Goal: Transaction & Acquisition: Purchase product/service

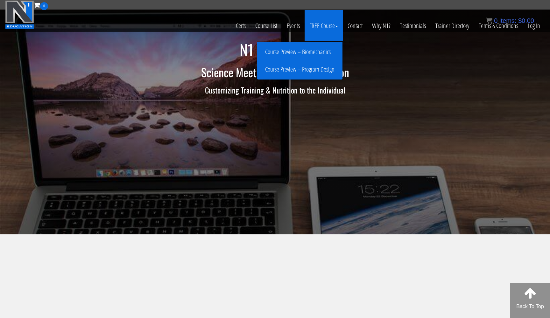
click at [316, 53] on link "Course Preview – Biomechanics" at bounding box center [300, 51] width 82 height 11
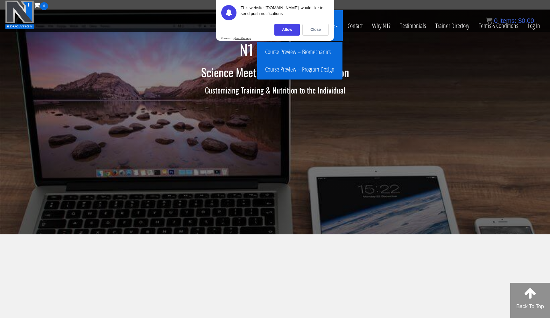
click at [309, 68] on link "Course Preview – Program Design" at bounding box center [300, 69] width 82 height 11
click at [291, 30] on div "Allow" at bounding box center [286, 30] width 25 height 12
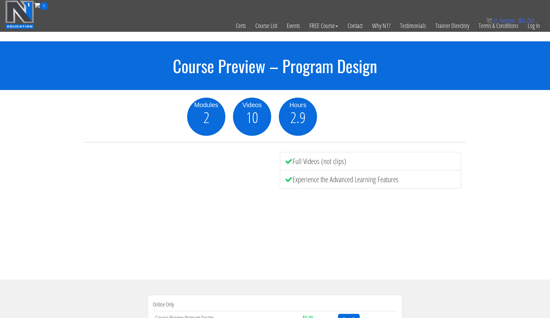
scroll to position [125, 0]
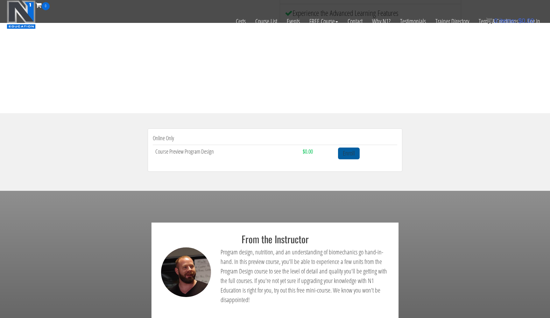
click at [348, 155] on link "Enroll" at bounding box center [349, 154] width 22 height 12
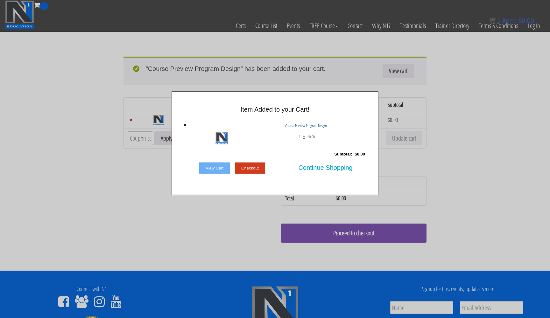
click at [258, 165] on link "Checkout" at bounding box center [250, 168] width 31 height 12
click at [255, 168] on link "Checkout" at bounding box center [250, 168] width 31 height 12
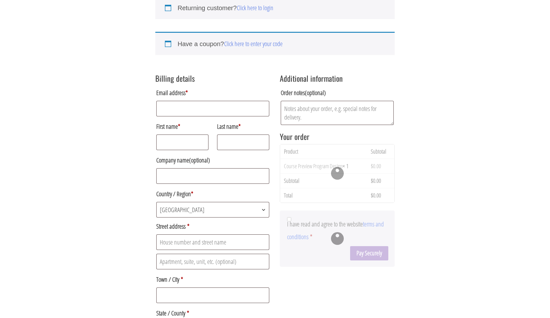
scroll to position [71, 0]
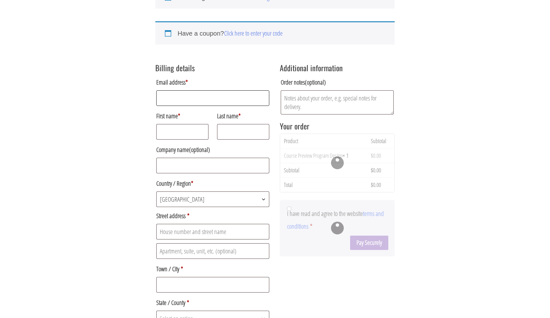
click at [220, 99] on input "Email address *" at bounding box center [212, 98] width 113 height 16
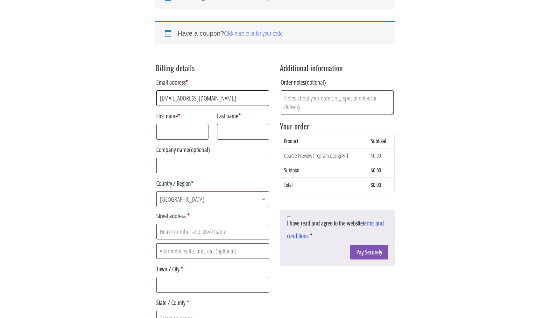
type input "kellypoolee@gmail.com"
type input "Kelly"
type input "Poole"
click at [196, 204] on span "Croatia" at bounding box center [213, 199] width 112 height 15
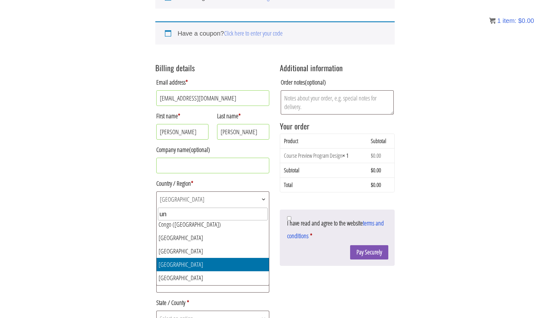
scroll to position [0, 0]
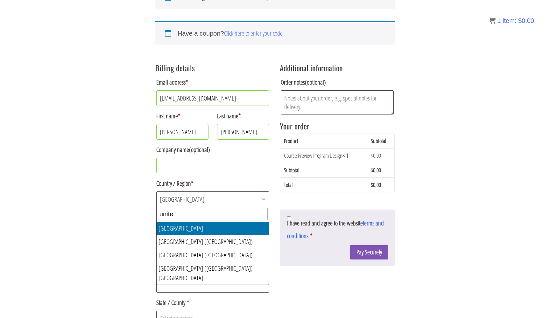
type input "unite"
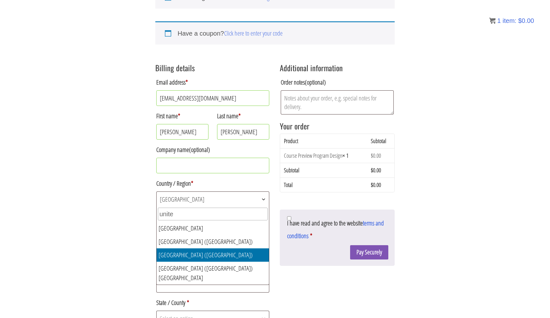
select select "US"
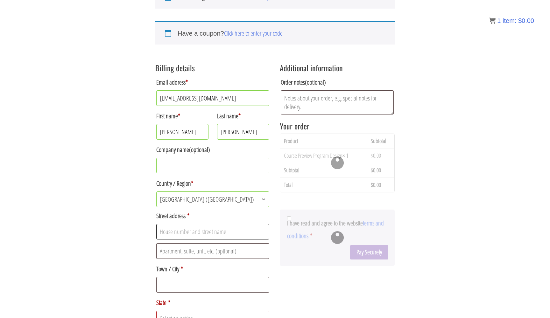
click at [192, 234] on input "Street address *" at bounding box center [212, 232] width 113 height 16
type input "421 W 3rd St."
type input "Apt 915"
click at [189, 288] on input "Town / City *" at bounding box center [212, 285] width 113 height 16
type input "Austin"
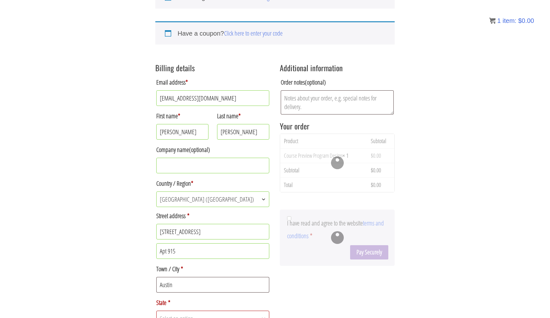
scroll to position [80, 0]
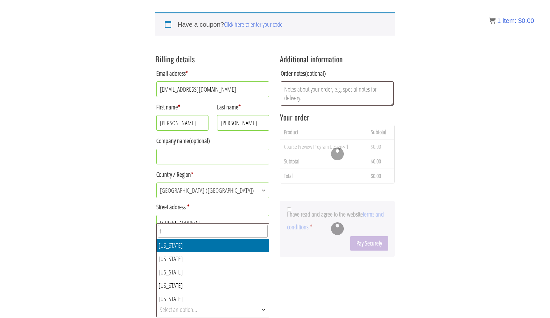
type input "t"
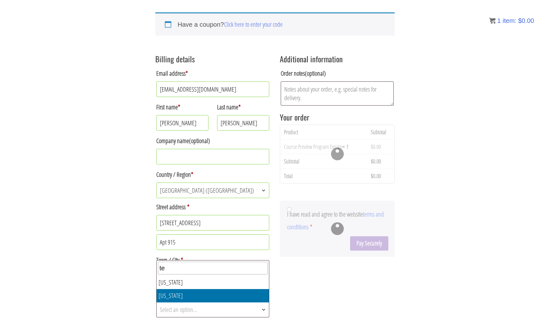
type input "te"
select select "TX"
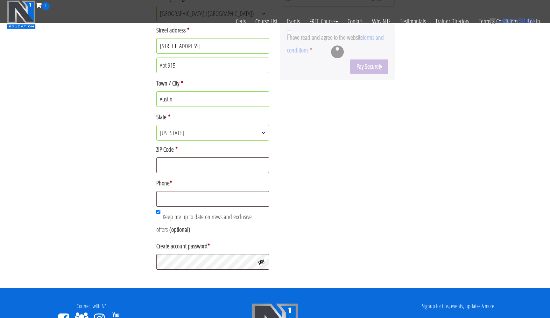
scroll to position [216, 0]
click at [196, 164] on input "ZIP Code *" at bounding box center [212, 166] width 113 height 16
type input "78701"
click at [195, 197] on input "Phone *" at bounding box center [212, 199] width 113 height 16
type input "3018328135"
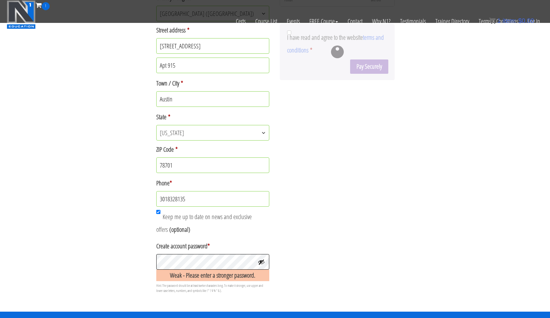
click at [147, 261] on div "Returning customer? Click here to login If you have shopped with us before, ple…" at bounding box center [275, 48] width 550 height 528
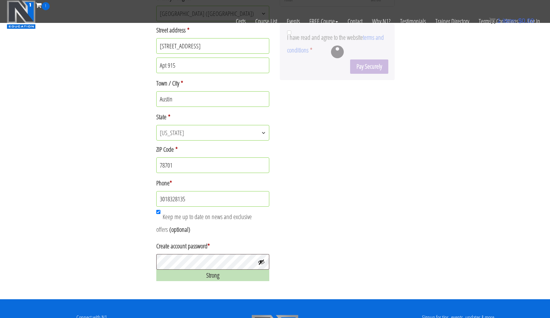
click at [305, 163] on div "Billing details Email address * kellypoolee@gmail.com First name * Kelly Last n…" at bounding box center [274, 77] width 239 height 413
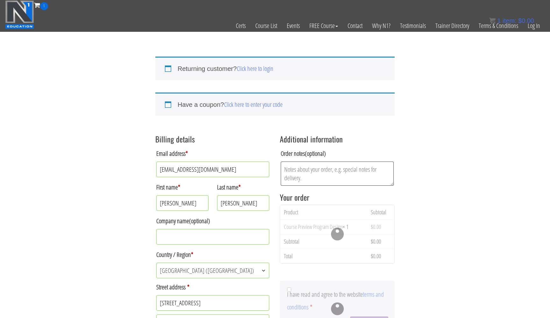
scroll to position [0, 0]
click at [369, 205] on div "Additional information Order notes (optional) Your order Product Subtotal Cours…" at bounding box center [337, 234] width 115 height 211
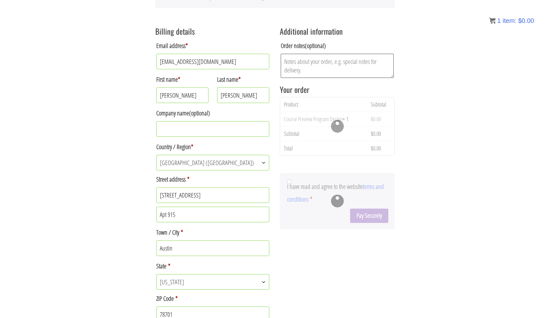
scroll to position [109, 0]
click at [363, 214] on div at bounding box center [337, 200] width 115 height 56
click at [335, 202] on div at bounding box center [337, 200] width 115 height 56
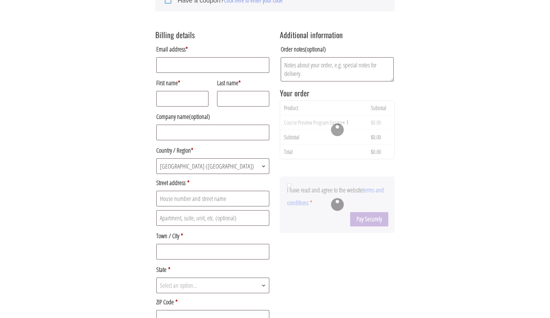
scroll to position [108, 0]
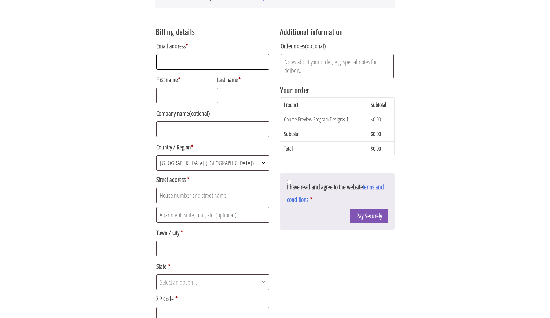
click at [234, 66] on input "Email address *" at bounding box center [212, 62] width 113 height 16
type input "[EMAIL_ADDRESS][DOMAIN_NAME]"
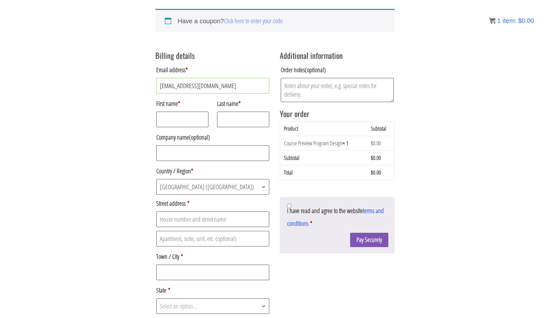
scroll to position [78, 0]
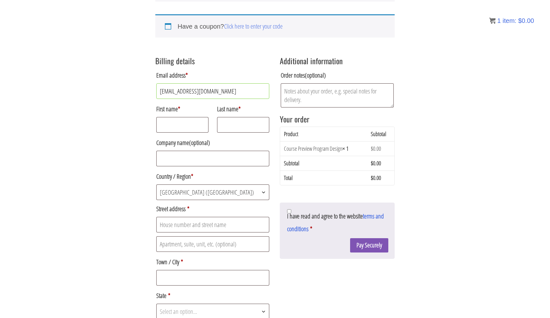
click at [179, 136] on div "Email address * [EMAIL_ADDRESS][DOMAIN_NAME] First name * Last name * Company n…" at bounding box center [212, 227] width 115 height 319
click at [179, 131] on input "First name *" at bounding box center [182, 125] width 52 height 16
type input "[PERSON_NAME]"
click at [180, 221] on input "Street address *" at bounding box center [212, 225] width 113 height 16
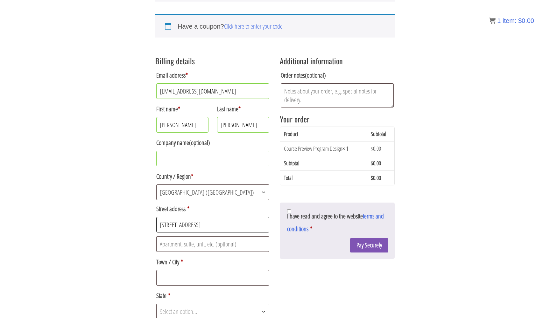
type input "[STREET_ADDRESS]"
type input "Apt. 915"
click at [181, 280] on input "Town / City *" at bounding box center [212, 278] width 113 height 16
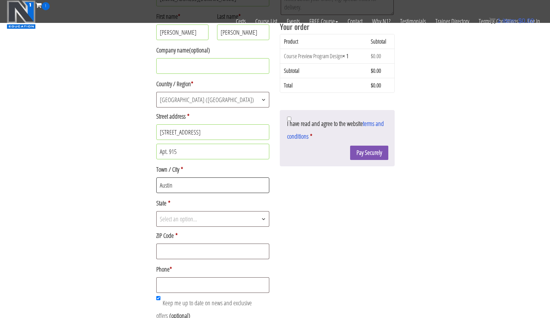
scroll to position [131, 0]
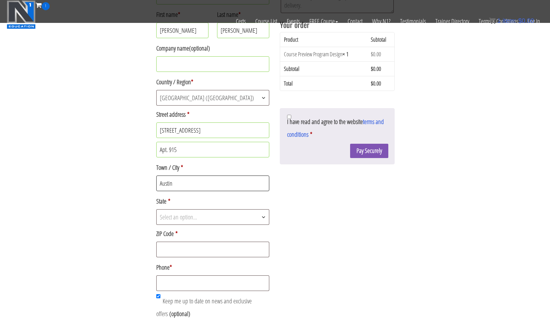
type input "Austin"
click at [194, 216] on span "Select an option…" at bounding box center [178, 217] width 37 height 9
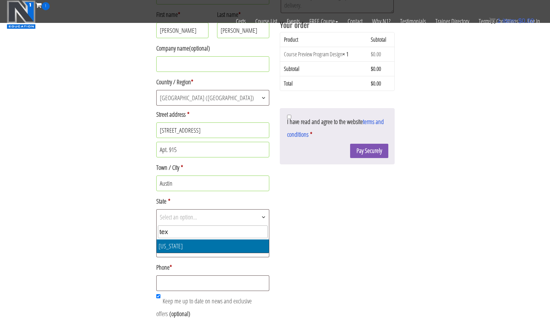
type input "tex"
select select "[GEOGRAPHIC_DATA]"
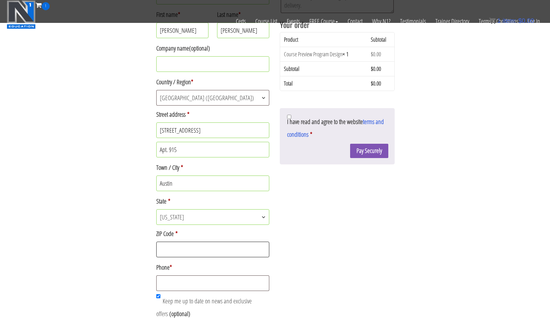
click at [198, 250] on input "ZIP Code *" at bounding box center [212, 250] width 113 height 16
type input "78701"
click at [196, 289] on input "Phone *" at bounding box center [212, 284] width 113 height 16
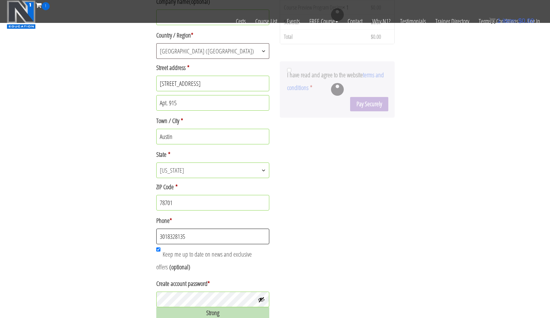
scroll to position [184, 0]
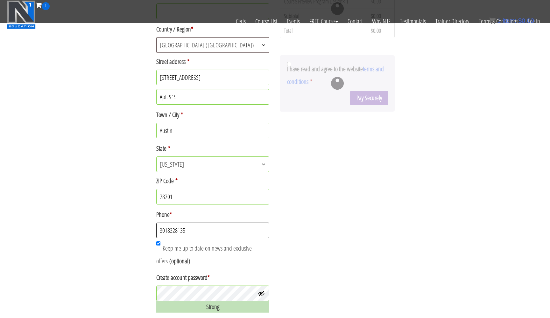
type input "3018328135"
click at [156, 243] on p "Keep me up to date on news and exclusive offers (optional)" at bounding box center [212, 254] width 115 height 27
click at [158, 245] on input "Keep me up to date on news and exclusive offers (optional)" at bounding box center [158, 244] width 4 height 4
checkbox input "false"
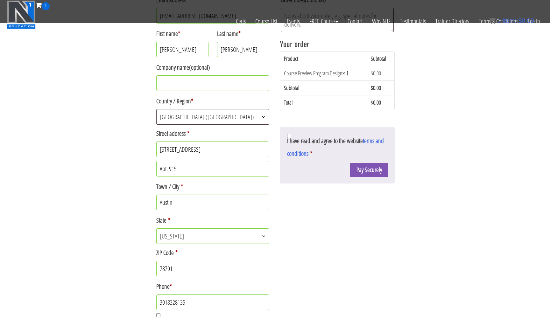
scroll to position [114, 0]
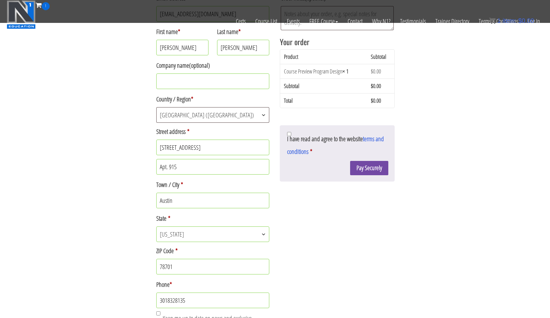
click at [373, 169] on button "Pay Securely" at bounding box center [369, 168] width 38 height 14
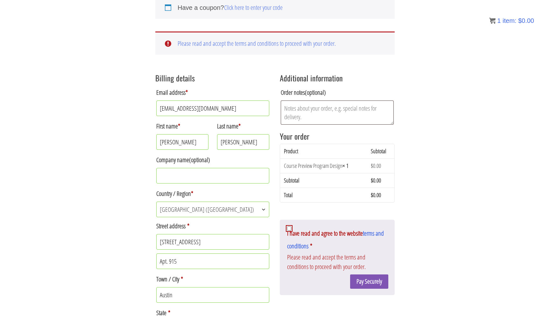
scroll to position [97, 0]
click at [290, 229] on input "I have read and agree to the website terms and conditions *" at bounding box center [289, 228] width 4 height 4
checkbox input "true"
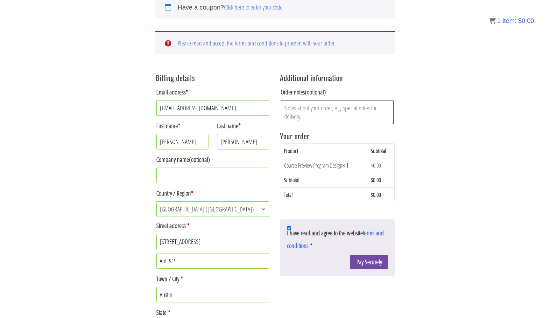
click at [370, 262] on button "Pay Securely" at bounding box center [369, 262] width 38 height 14
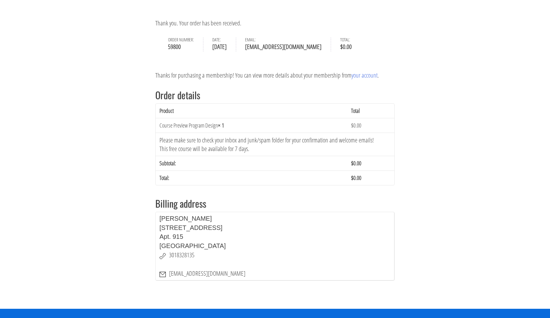
scroll to position [59, 0]
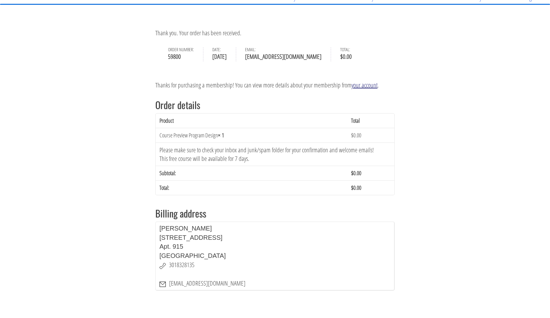
click at [362, 87] on link "your account" at bounding box center [364, 85] width 26 height 9
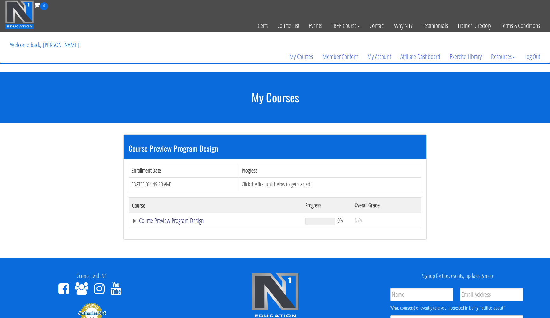
click at [188, 220] on link "Course Preview Program Design" at bounding box center [215, 221] width 167 height 6
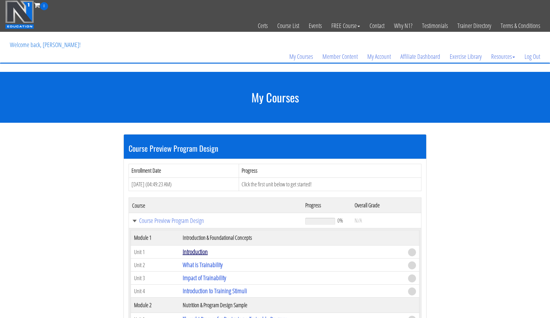
click at [197, 249] on link "Introduction" at bounding box center [195, 252] width 25 height 9
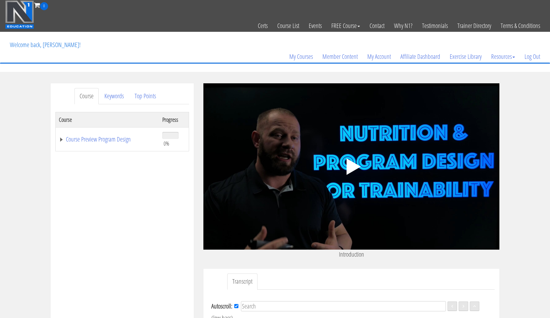
click at [352, 160] on icon ".fp-color-play{opacity:0.65;}.controlbutton{fill:#fff;}" at bounding box center [351, 167] width 40 height 40
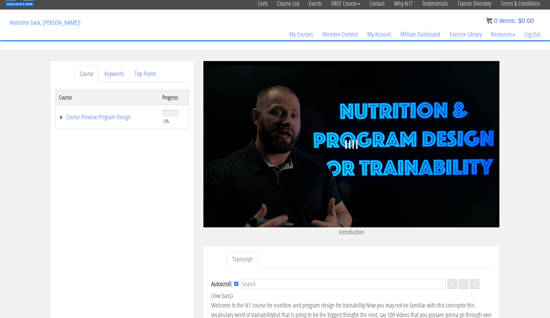
scroll to position [23, 0]
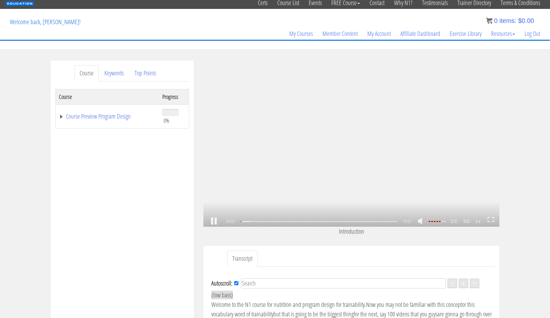
click at [424, 223] on link at bounding box center [422, 222] width 11 height 16
click at [423, 223] on link at bounding box center [422, 222] width 11 height 16
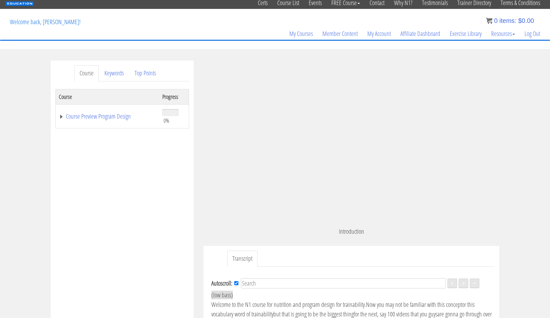
drag, startPoint x: 446, startPoint y: 18, endPoint x: 511, endPoint y: 207, distance: 199.8
click at [511, 207] on div "Course Keywords Top Points Course Progress Course Preview Program Design 0% Mod…" at bounding box center [275, 240] width 550 height 360
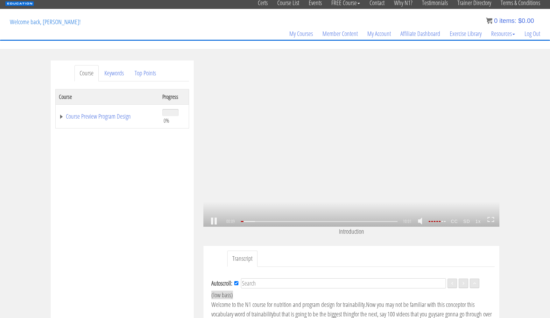
click at [214, 221] on link at bounding box center [213, 221] width 11 height 0
click at [478, 223] on strong "1x" at bounding box center [478, 221] width 11 height 10
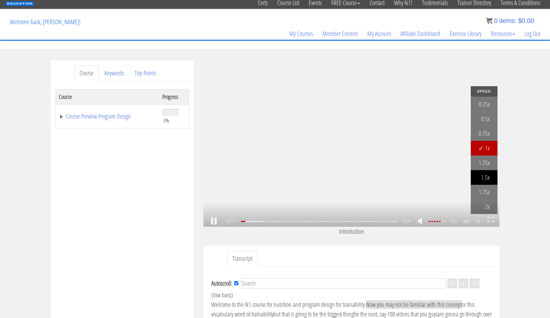
click at [488, 180] on link "1.5x" at bounding box center [484, 177] width 27 height 15
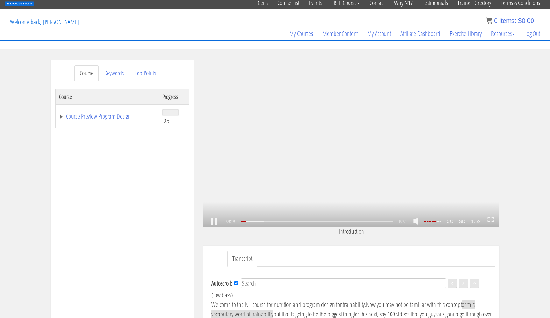
click at [474, 221] on strong "1.5x" at bounding box center [475, 221] width 15 height 10
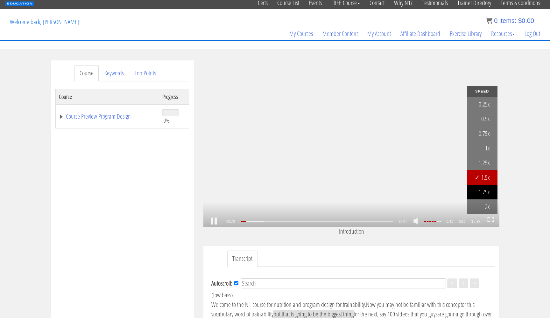
click at [486, 192] on link "1.75x" at bounding box center [482, 192] width 31 height 15
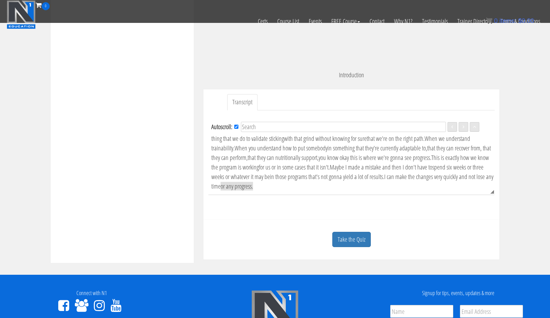
scroll to position [140, 0]
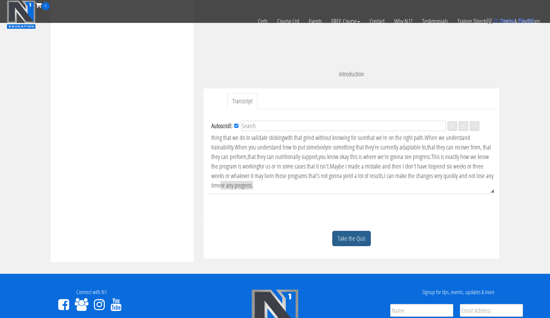
click at [357, 237] on link "Take the Quiz" at bounding box center [351, 239] width 39 height 16
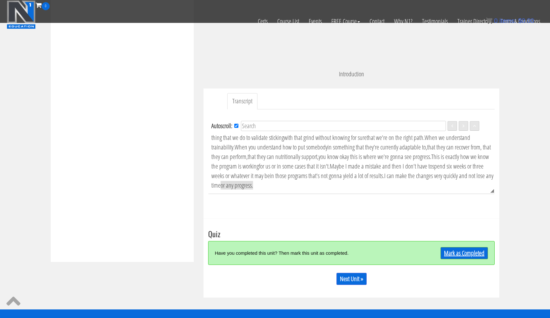
click at [464, 255] on link "Mark as Completed" at bounding box center [463, 253] width 47 height 12
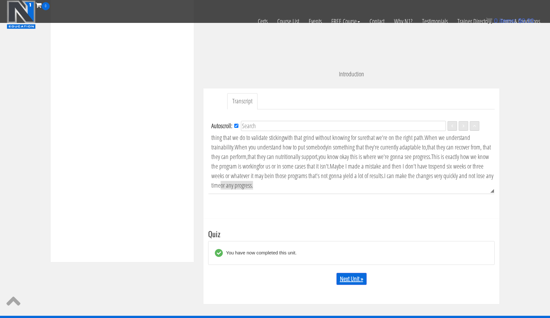
click at [357, 281] on link "Next Unit »" at bounding box center [351, 279] width 30 height 12
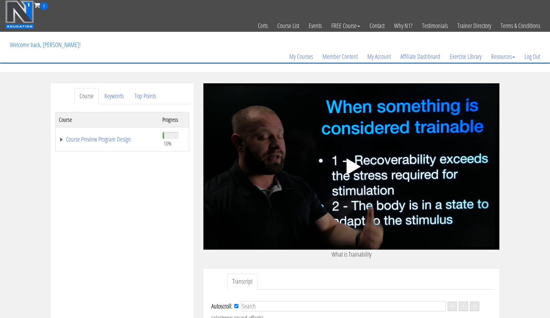
click at [353, 163] on polygon at bounding box center [354, 166] width 14 height 17
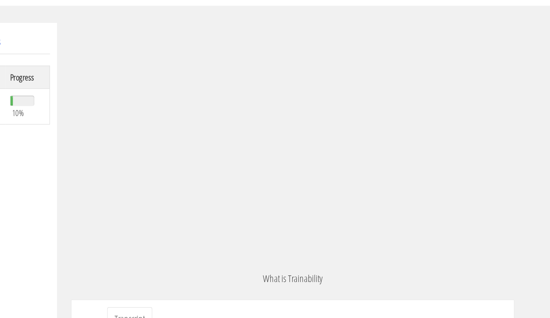
scroll to position [1094, 0]
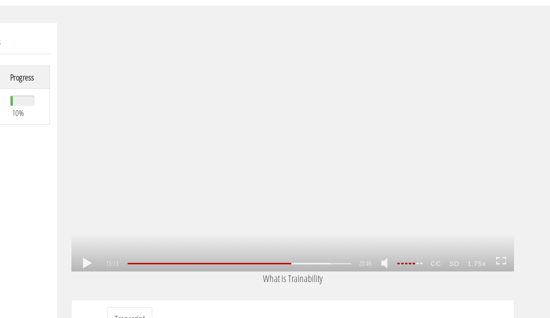
click at [240, 83] on div ".a{fill:#000;opacity:0.65;}.b{fill:#fff;opacity:1.0;} .fp-color-play{opacity:0.…" at bounding box center [351, 166] width 296 height 166
click at [466, 239] on strong "1.75x" at bounding box center [475, 244] width 18 height 10
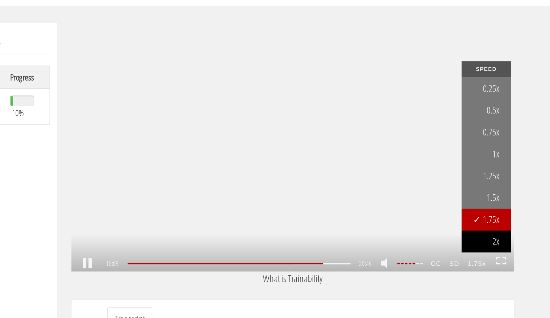
click at [464, 222] on link "2x" at bounding box center [480, 229] width 33 height 15
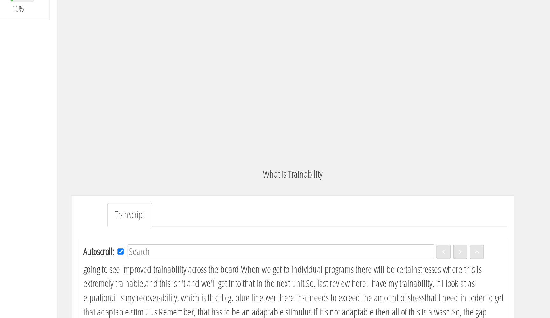
scroll to position [96, 0]
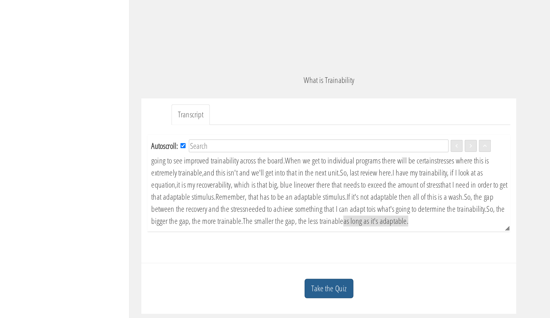
click at [332, 276] on link "Take the Quiz" at bounding box center [351, 284] width 39 height 16
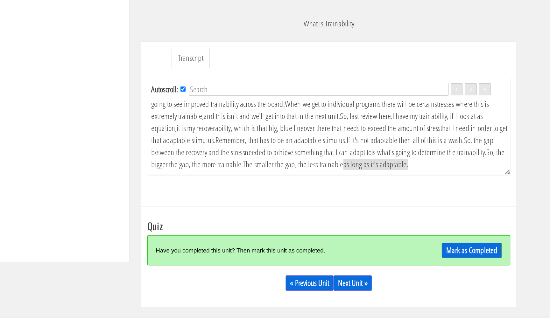
scroll to position [137, 0]
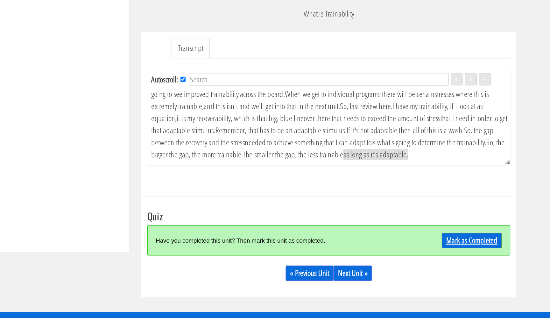
click at [440, 251] on link "Mark as Completed" at bounding box center [463, 257] width 47 height 12
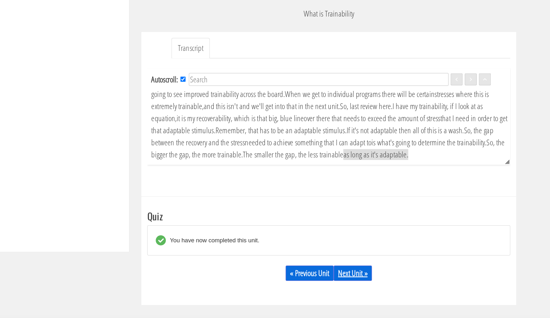
click at [355, 277] on link "Next Unit »" at bounding box center [370, 283] width 30 height 12
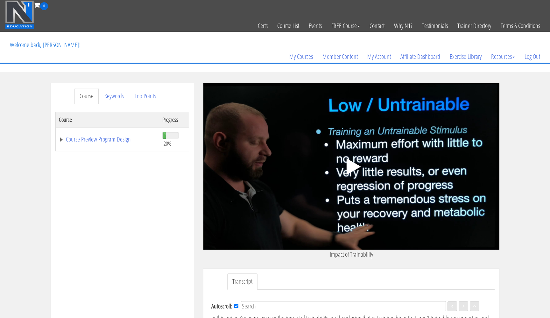
click at [347, 165] on polygon at bounding box center [354, 166] width 14 height 17
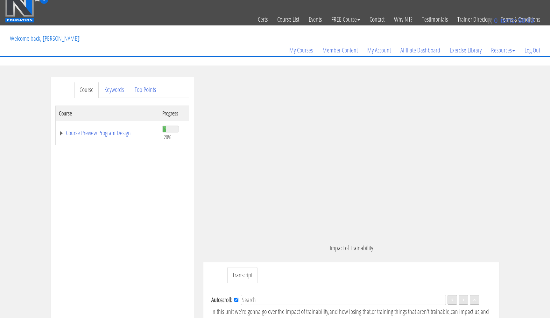
scroll to position [7, 0]
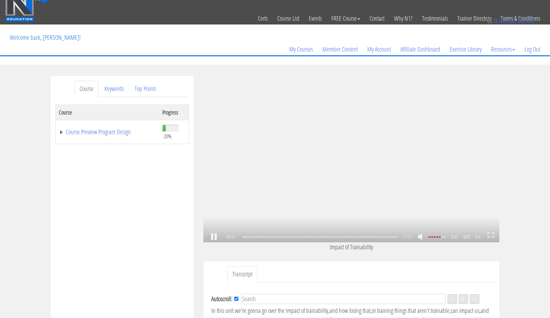
click at [491, 236] on icon at bounding box center [490, 235] width 7 height 5
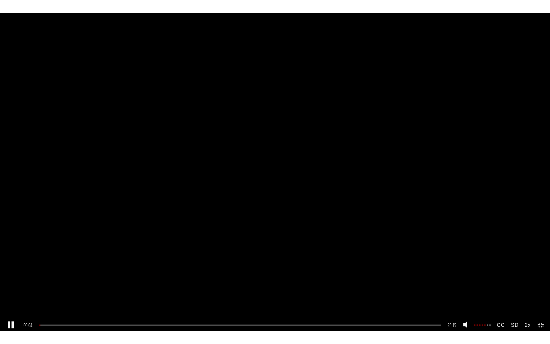
scroll to position [0, 0]
